Goal: Transaction & Acquisition: Purchase product/service

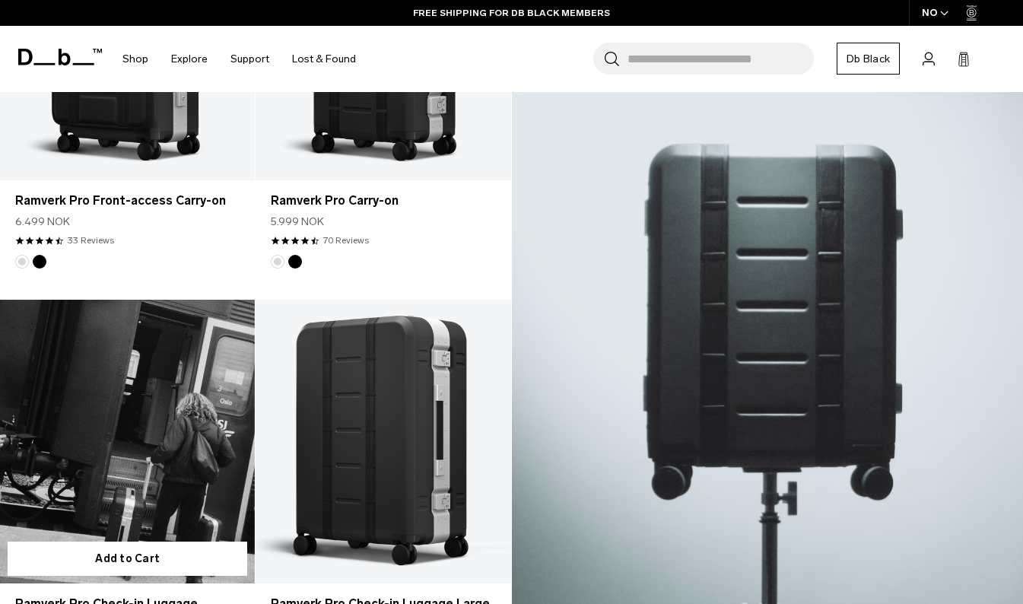
scroll to position [345, 0]
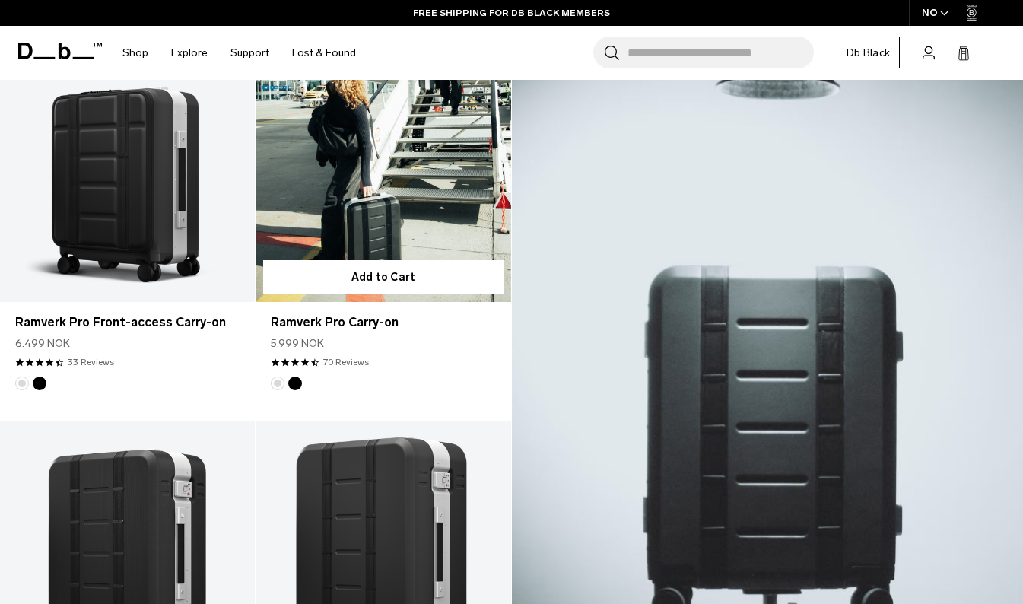
click at [323, 225] on link "Ramverk Pro Carry-on" at bounding box center [383, 161] width 255 height 284
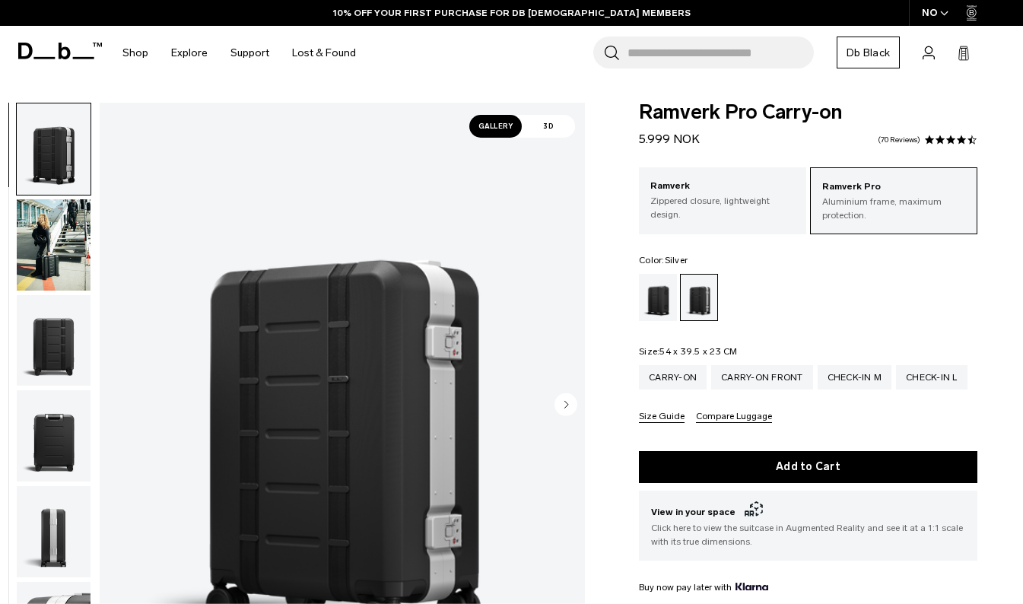
click at [42, 336] on img "button" at bounding box center [54, 340] width 74 height 91
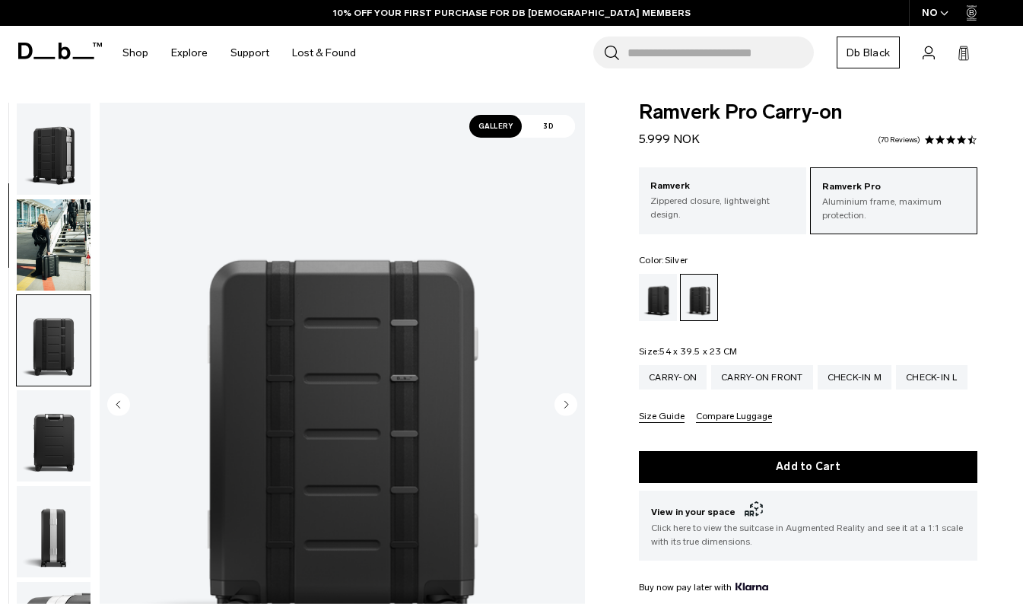
scroll to position [192, 0]
